Goal: Check status: Check status

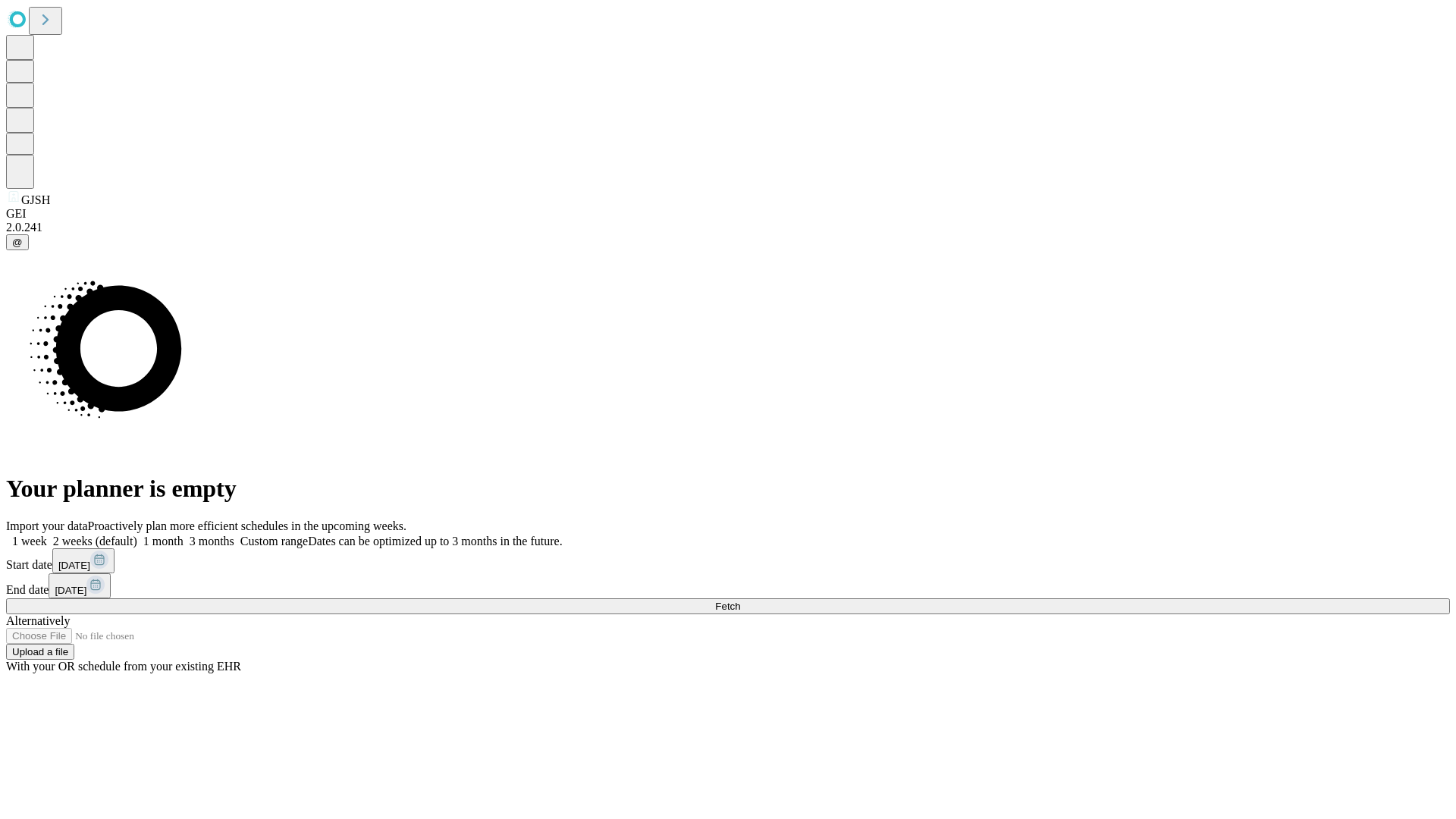
click at [740, 600] on span "Fetch" at bounding box center [728, 606] width 25 height 11
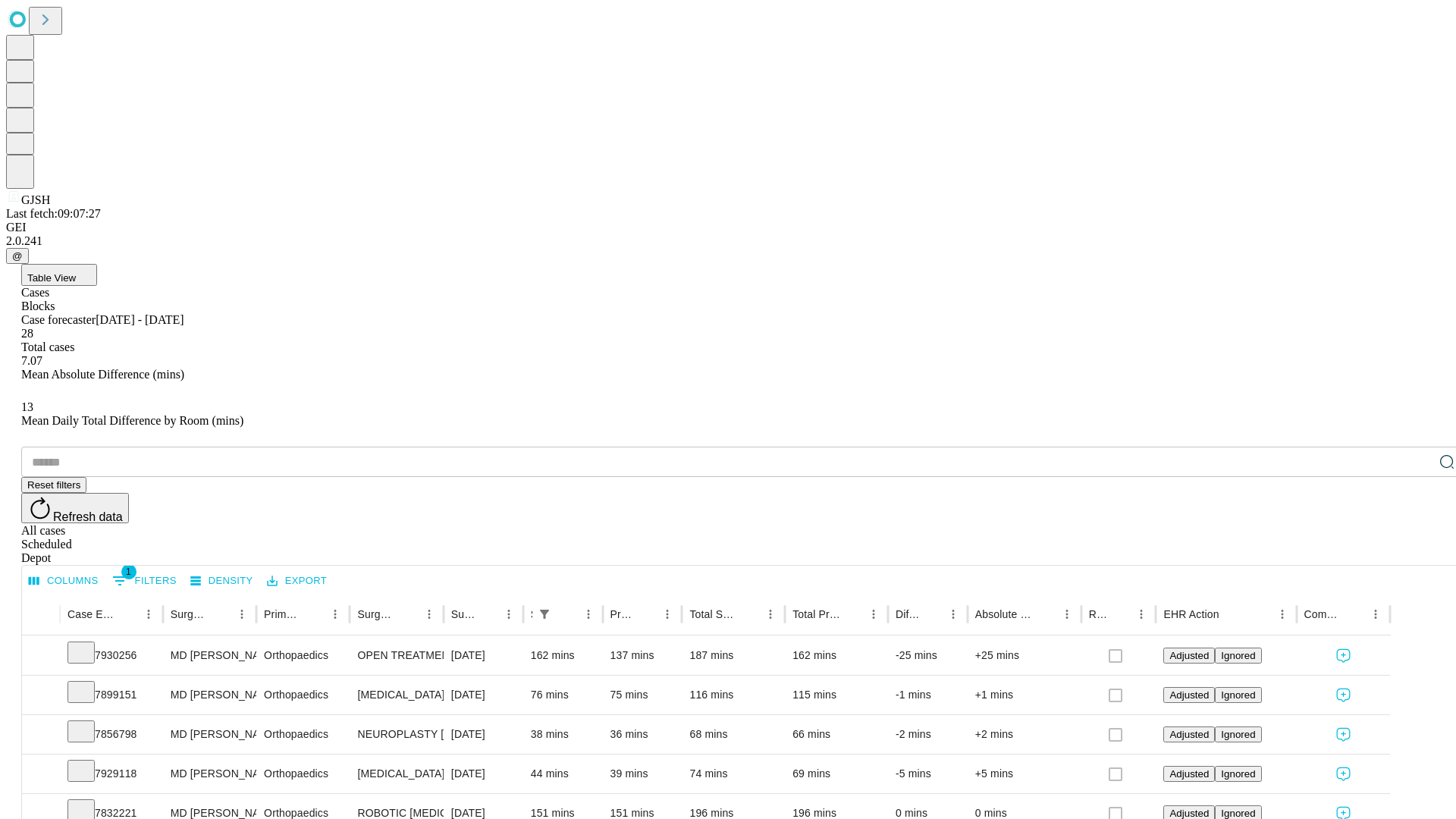
click at [1358, 537] on div "Scheduled" at bounding box center [743, 544] width 1444 height 14
